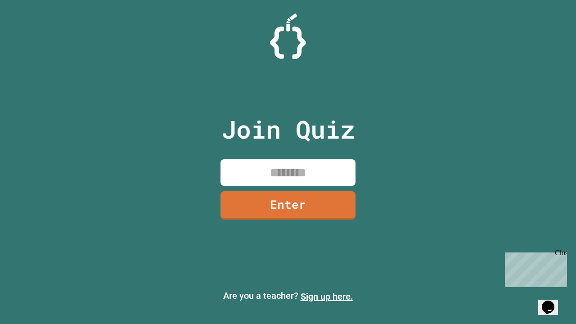
click at [326, 296] on link "Sign up here." at bounding box center [326, 296] width 53 height 11
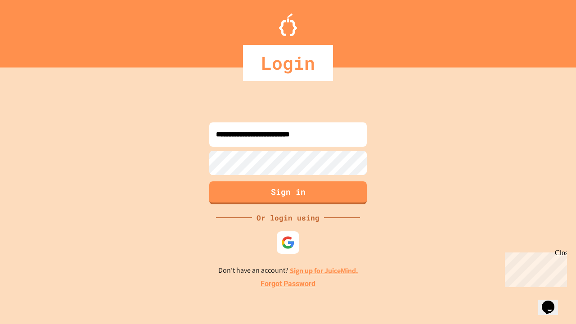
type input "**********"
